Goal: Task Accomplishment & Management: Manage account settings

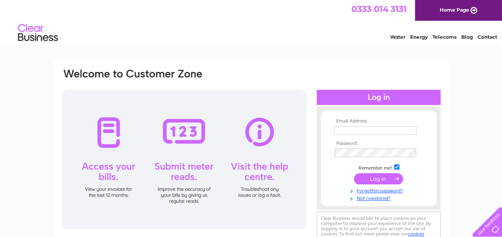
type input "[EMAIL_ADDRESS][DOMAIN_NAME]"
click at [372, 176] on input "submit" at bounding box center [378, 178] width 49 height 11
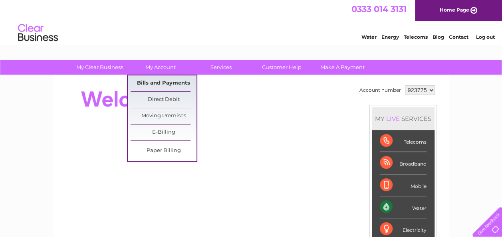
click at [160, 85] on link "Bills and Payments" at bounding box center [164, 83] width 66 height 16
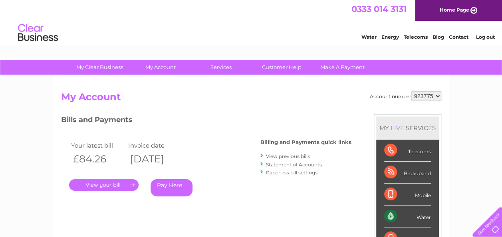
click at [102, 182] on link "." at bounding box center [103, 185] width 69 height 12
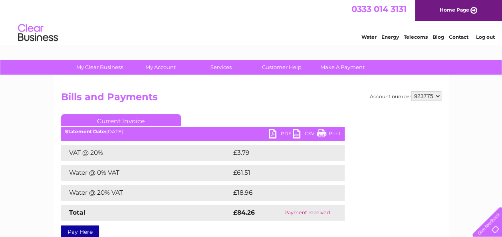
click at [276, 131] on link "PDF" at bounding box center [281, 135] width 24 height 12
